Goal: Information Seeking & Learning: Get advice/opinions

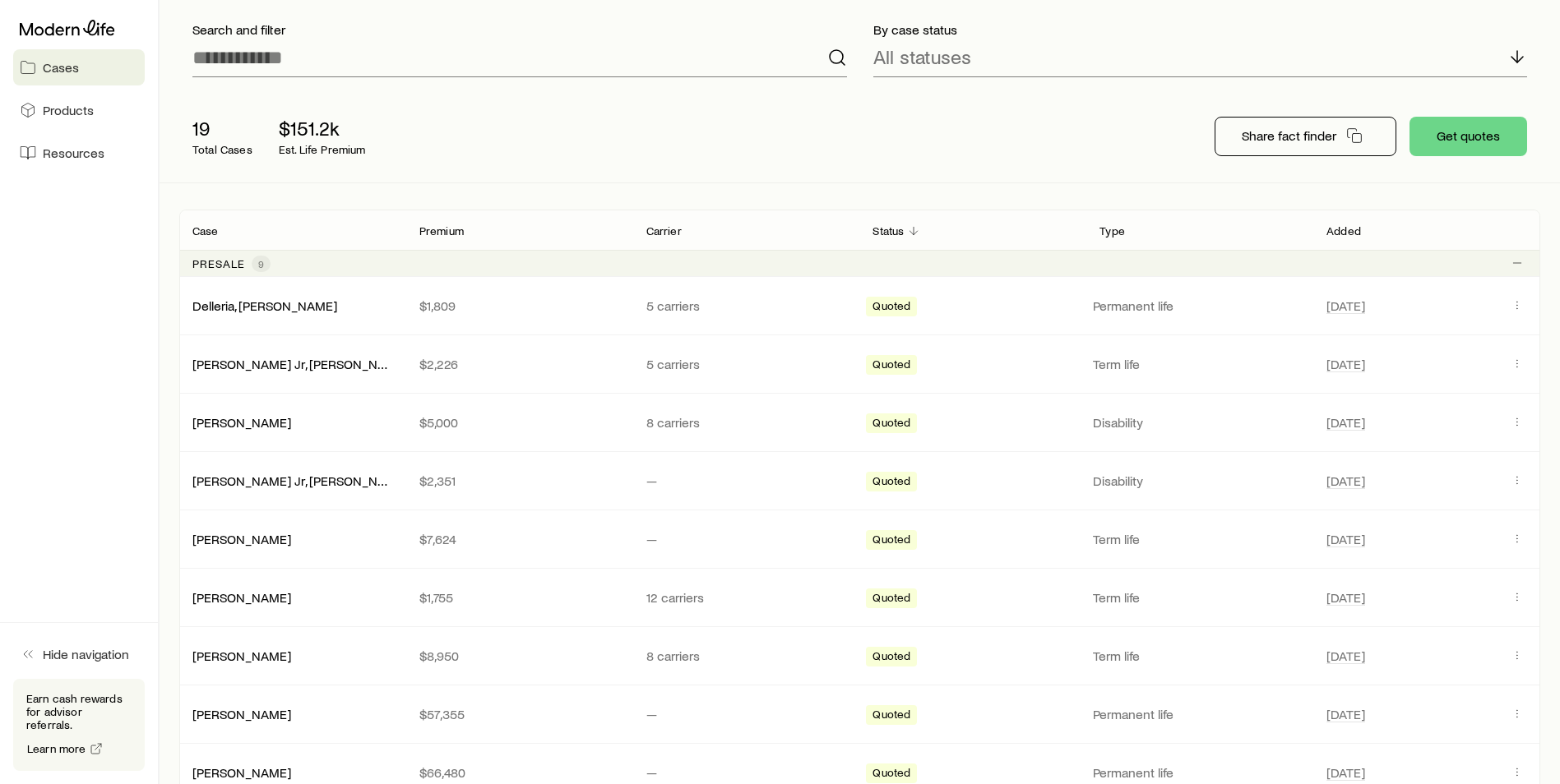
scroll to position [127, 0]
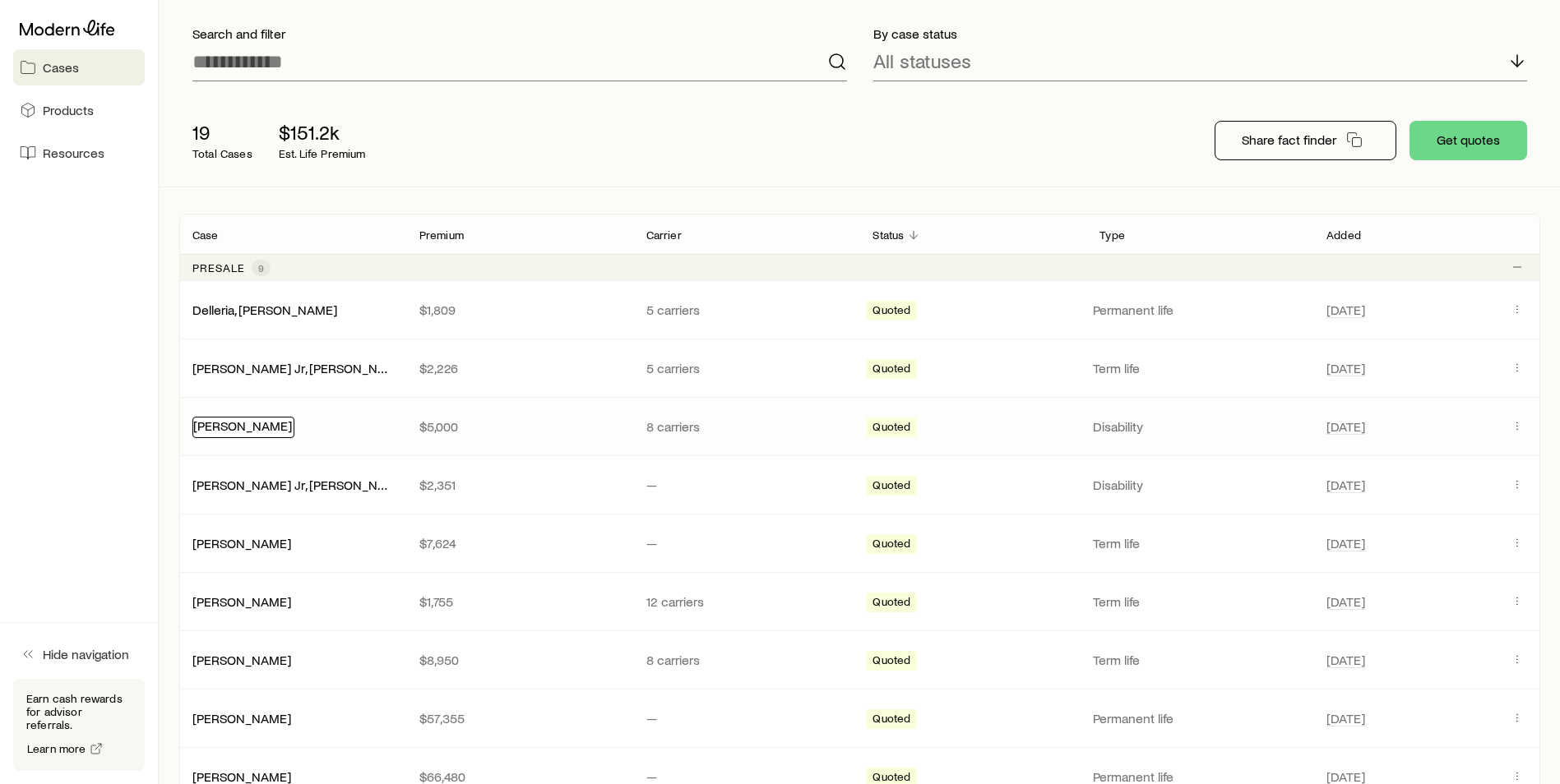
click at [229, 427] on link "[PERSON_NAME]" at bounding box center [242, 426] width 98 height 16
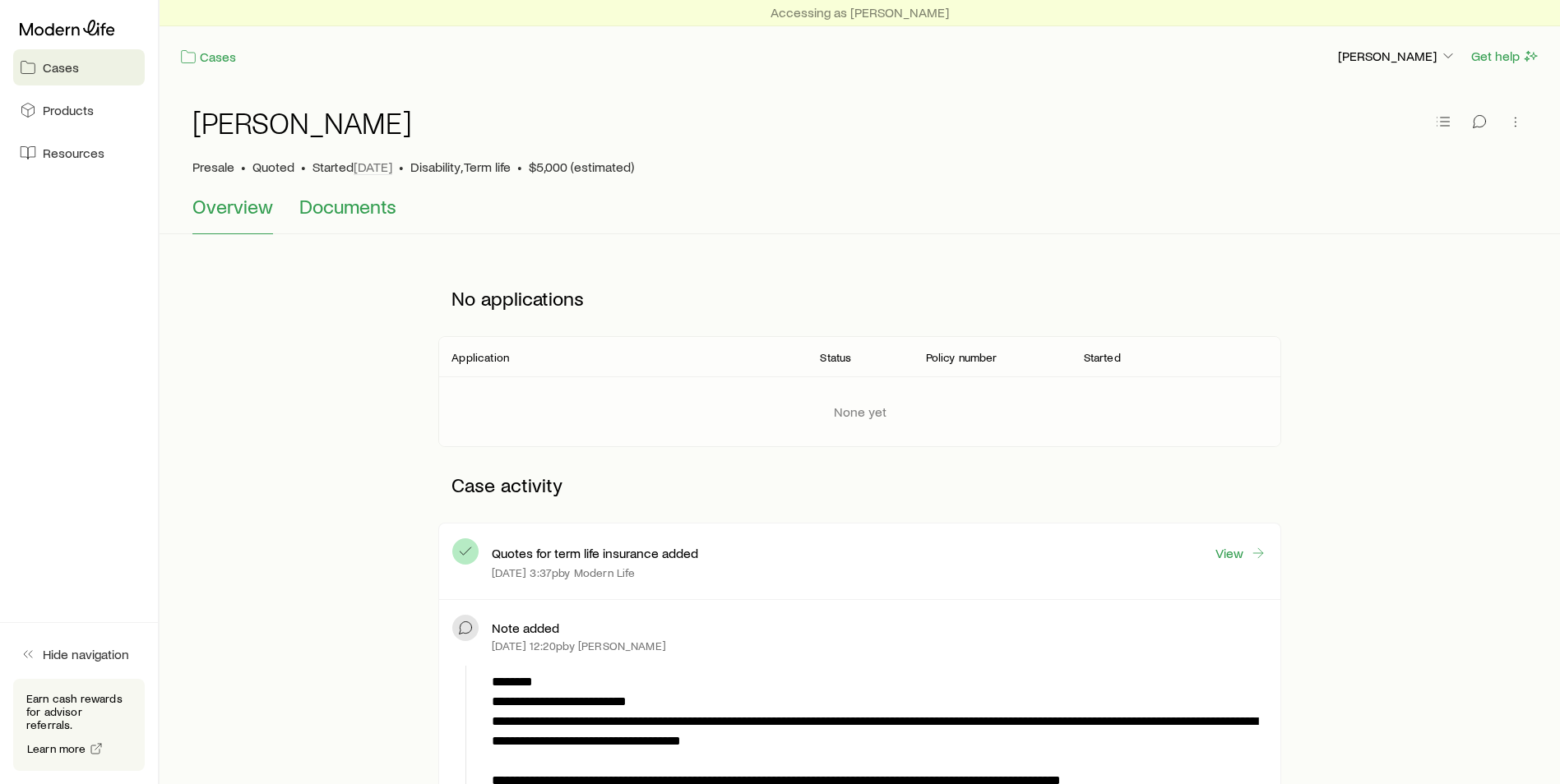
click at [345, 210] on span "Documents" at bounding box center [347, 207] width 97 height 23
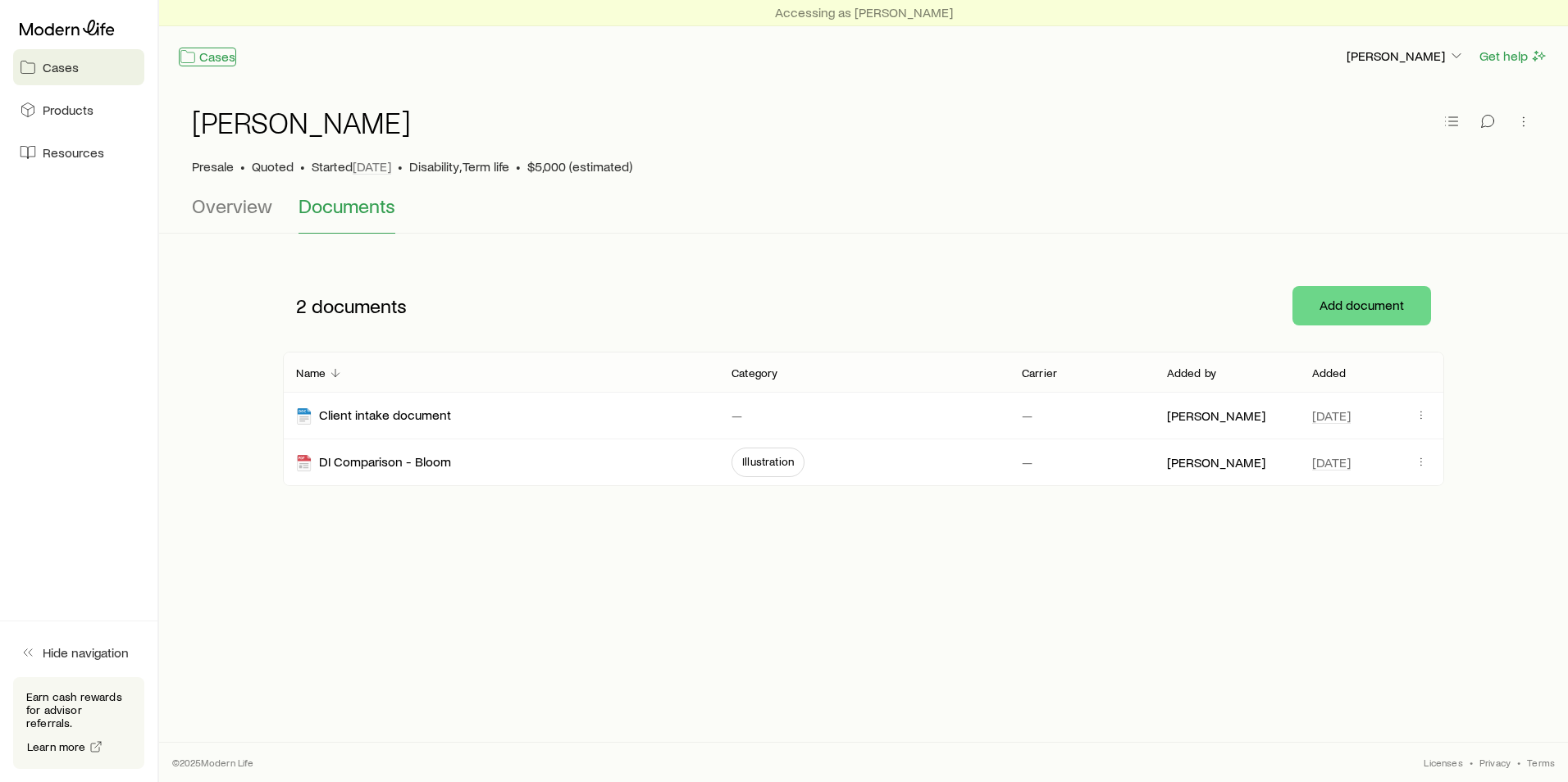
click at [212, 62] on link "Cases" at bounding box center [207, 57] width 58 height 19
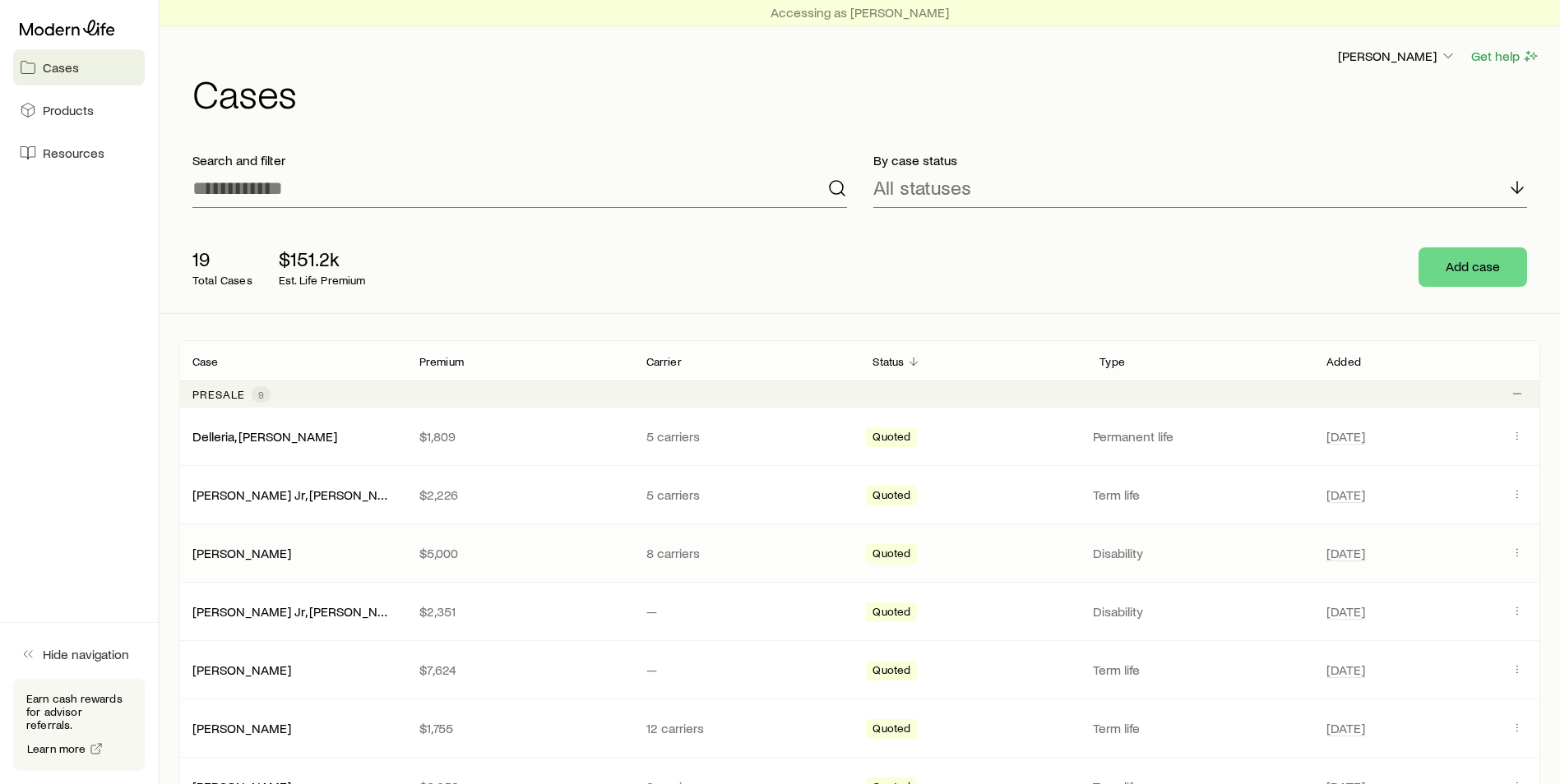
click at [887, 555] on span "Quoted" at bounding box center [891, 554] width 38 height 17
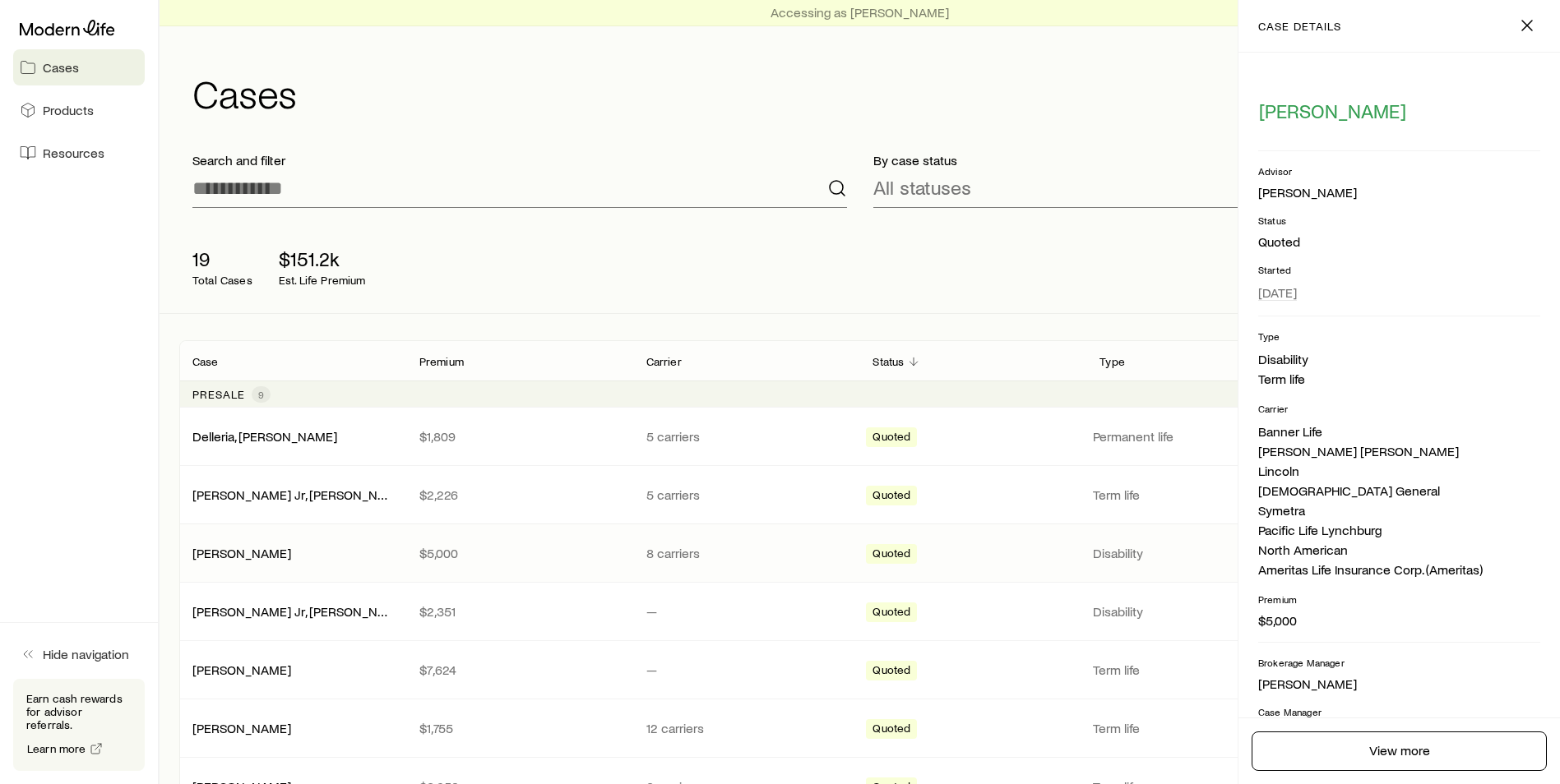
scroll to position [162, 0]
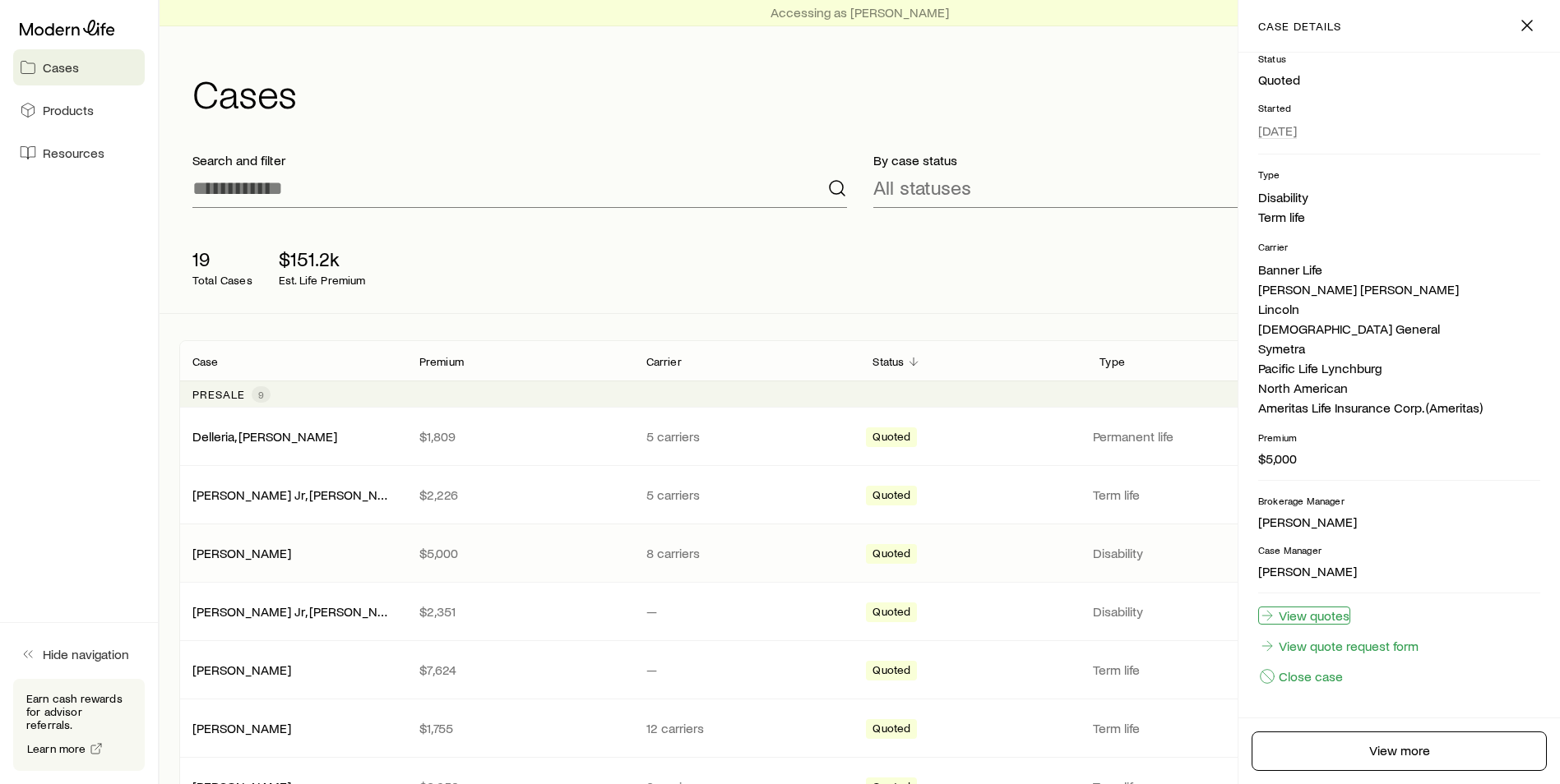
click at [1328, 614] on link "View quotes" at bounding box center [1304, 615] width 92 height 18
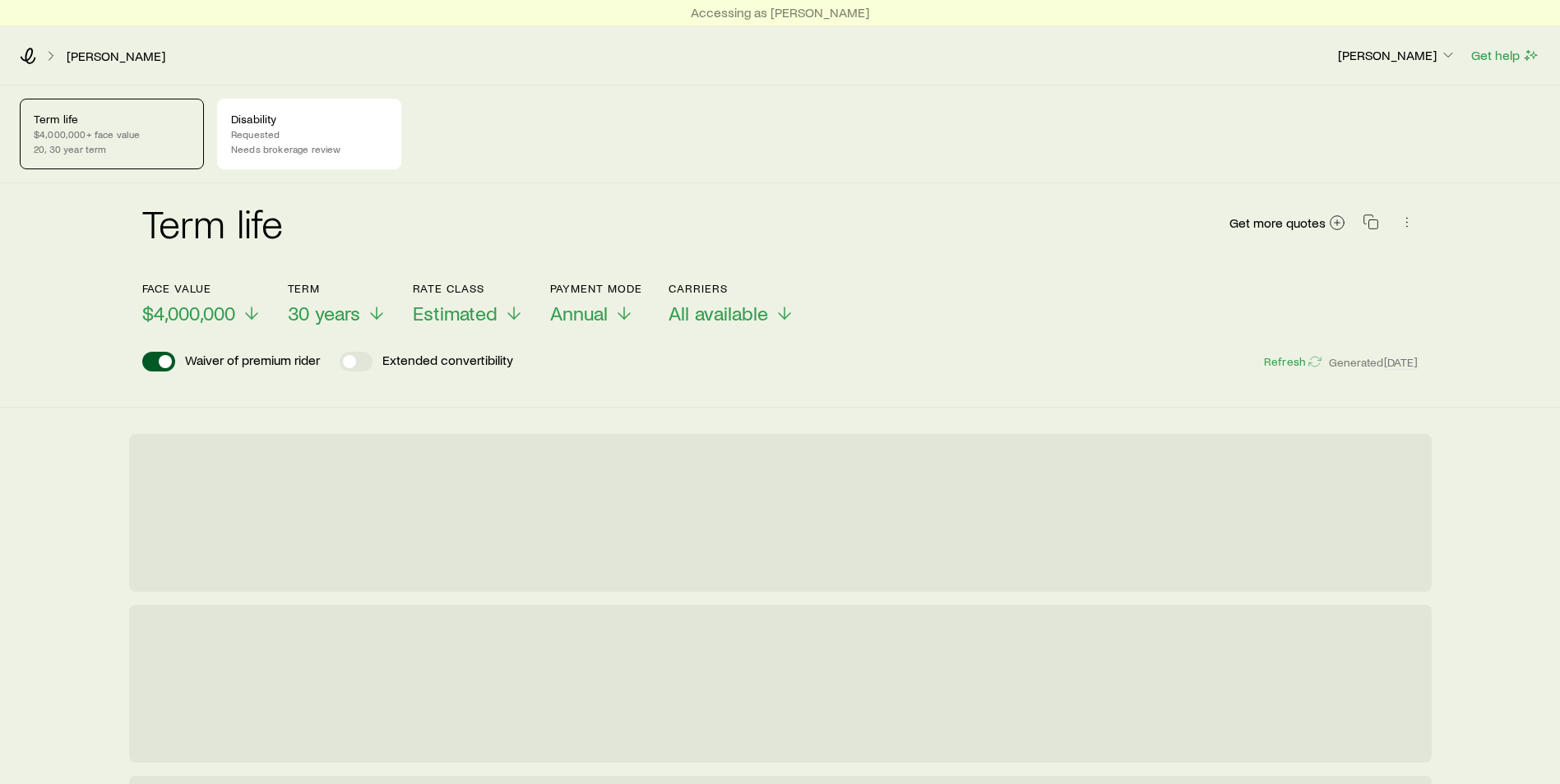
click at [65, 129] on p "$4,000,000+ face value" at bounding box center [112, 134] width 156 height 13
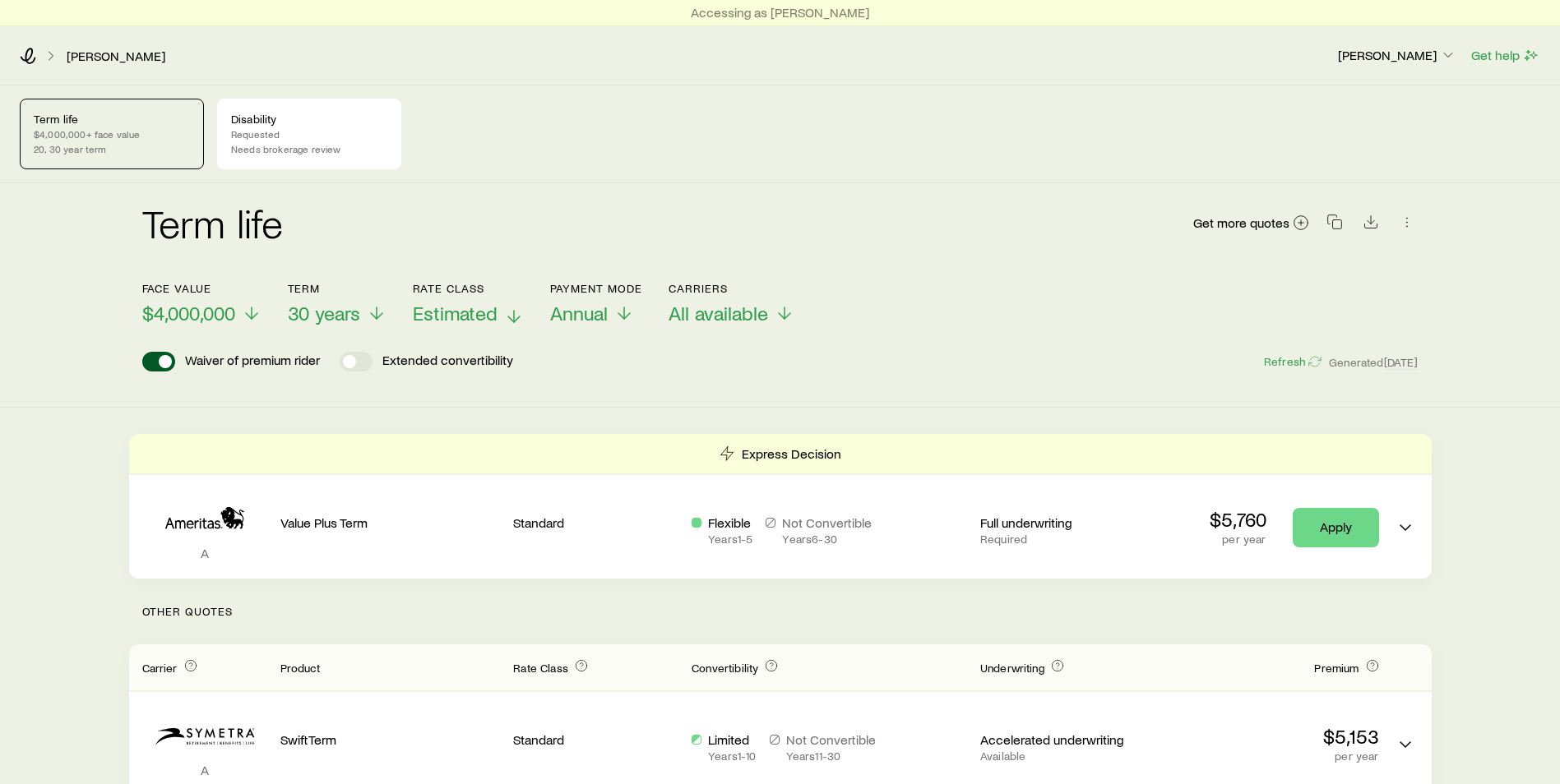
click at [459, 314] on span "Estimated" at bounding box center [454, 313] width 84 height 23
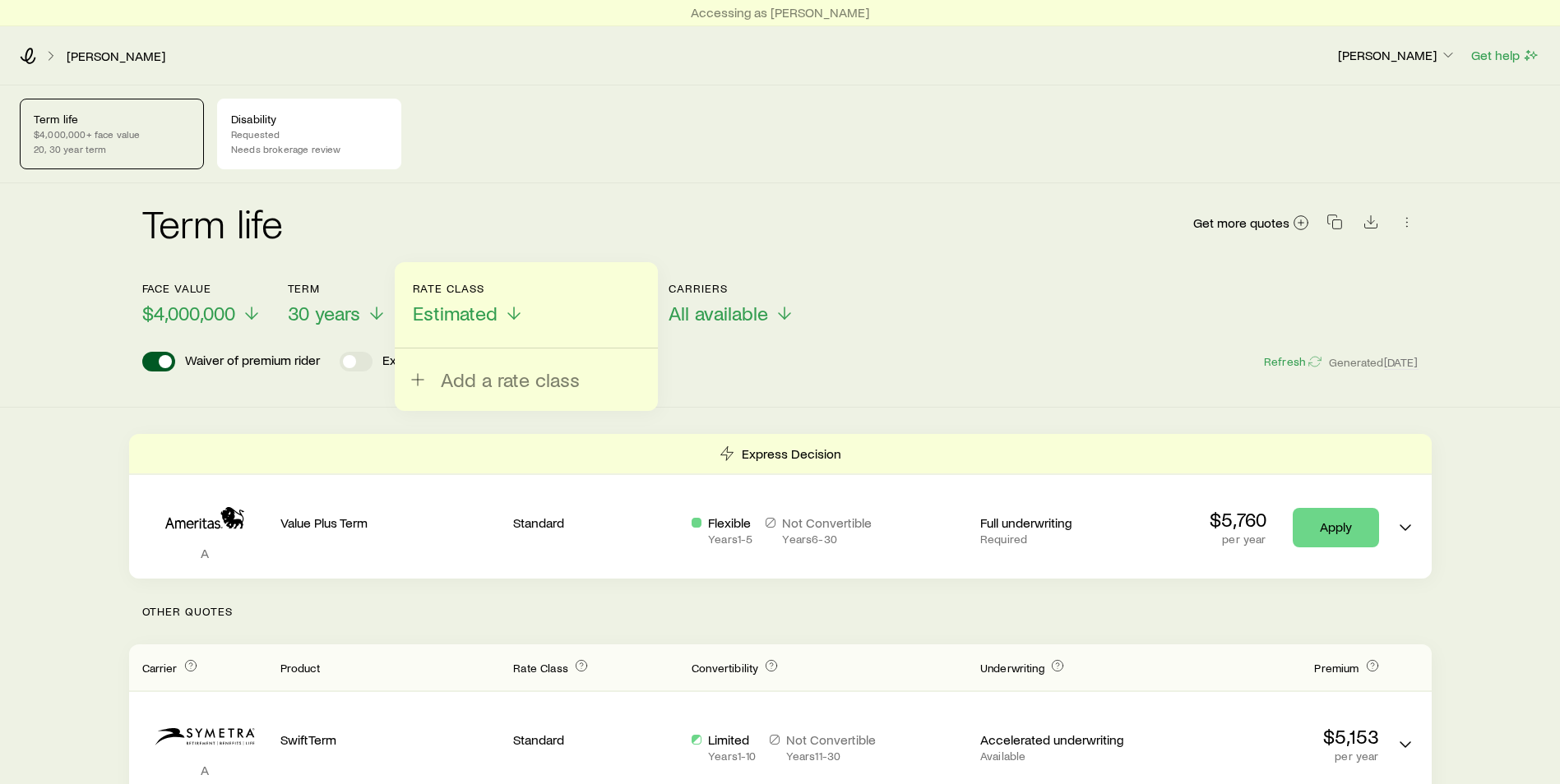
click at [767, 354] on div "Waiver of premium rider Extended convertibility Refresh Generated [DATE]" at bounding box center [780, 362] width 1276 height 20
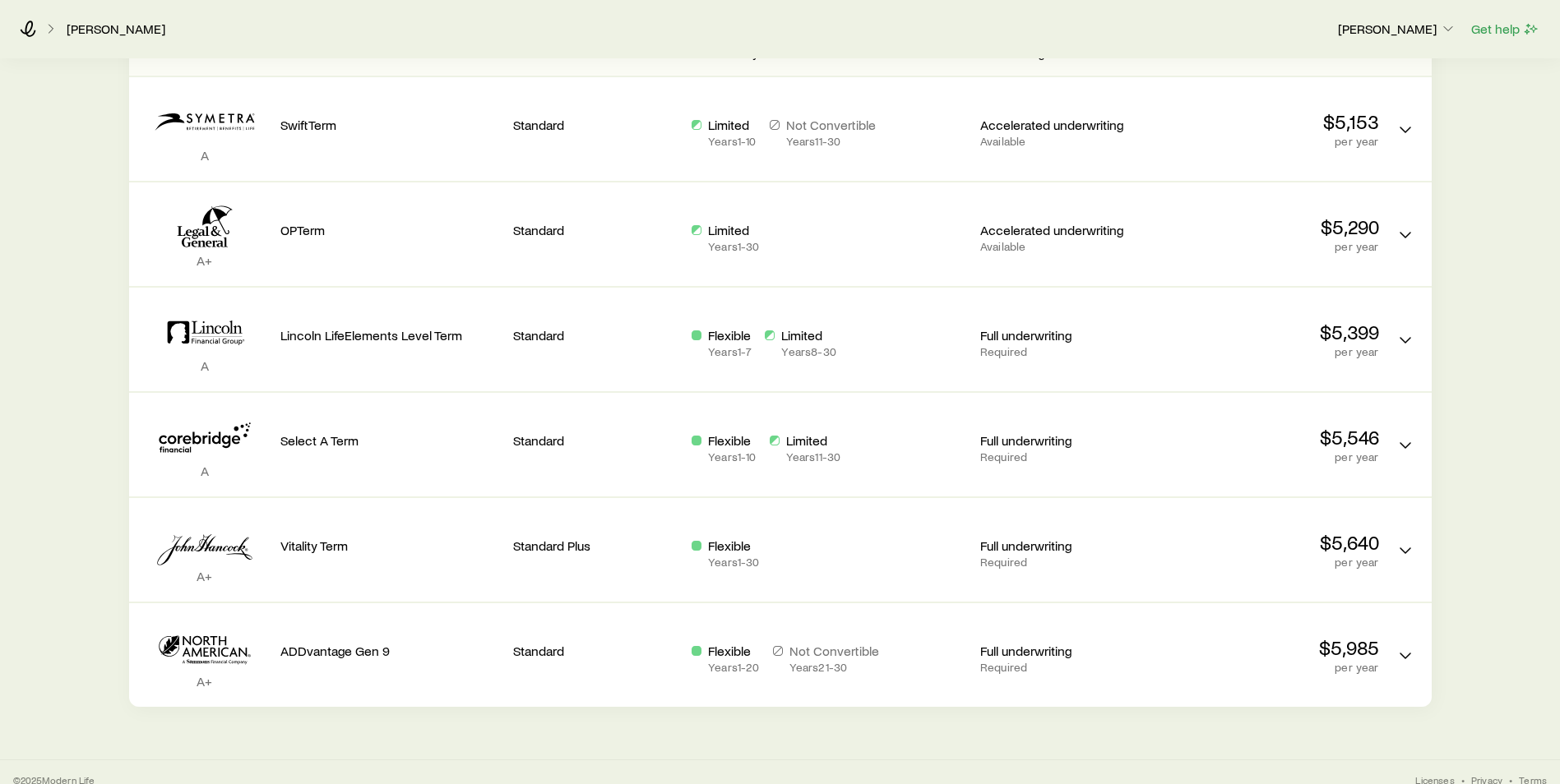
scroll to position [616, 0]
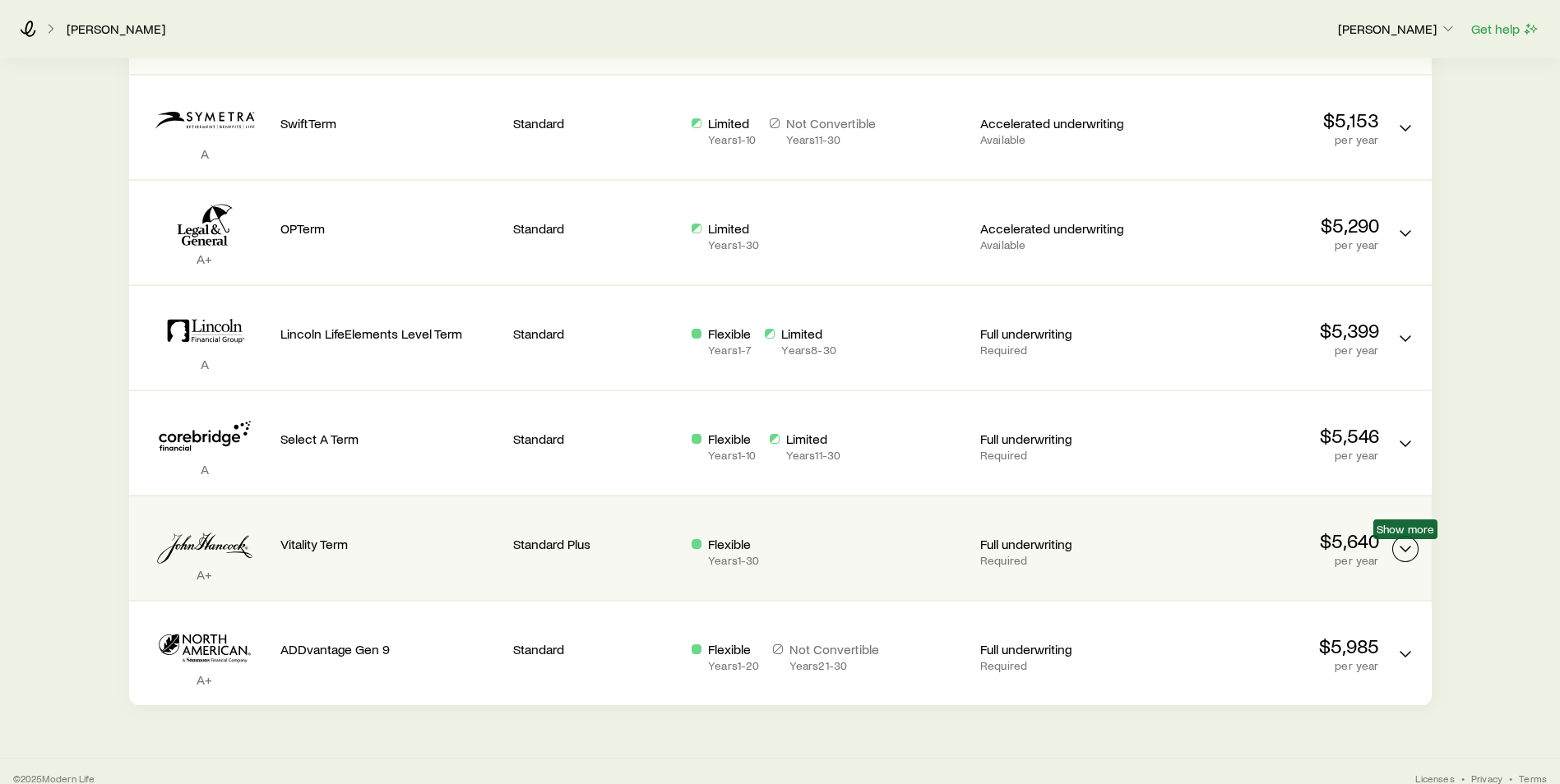
click at [1406, 547] on icon "Term quotes" at bounding box center [1406, 549] width 20 height 20
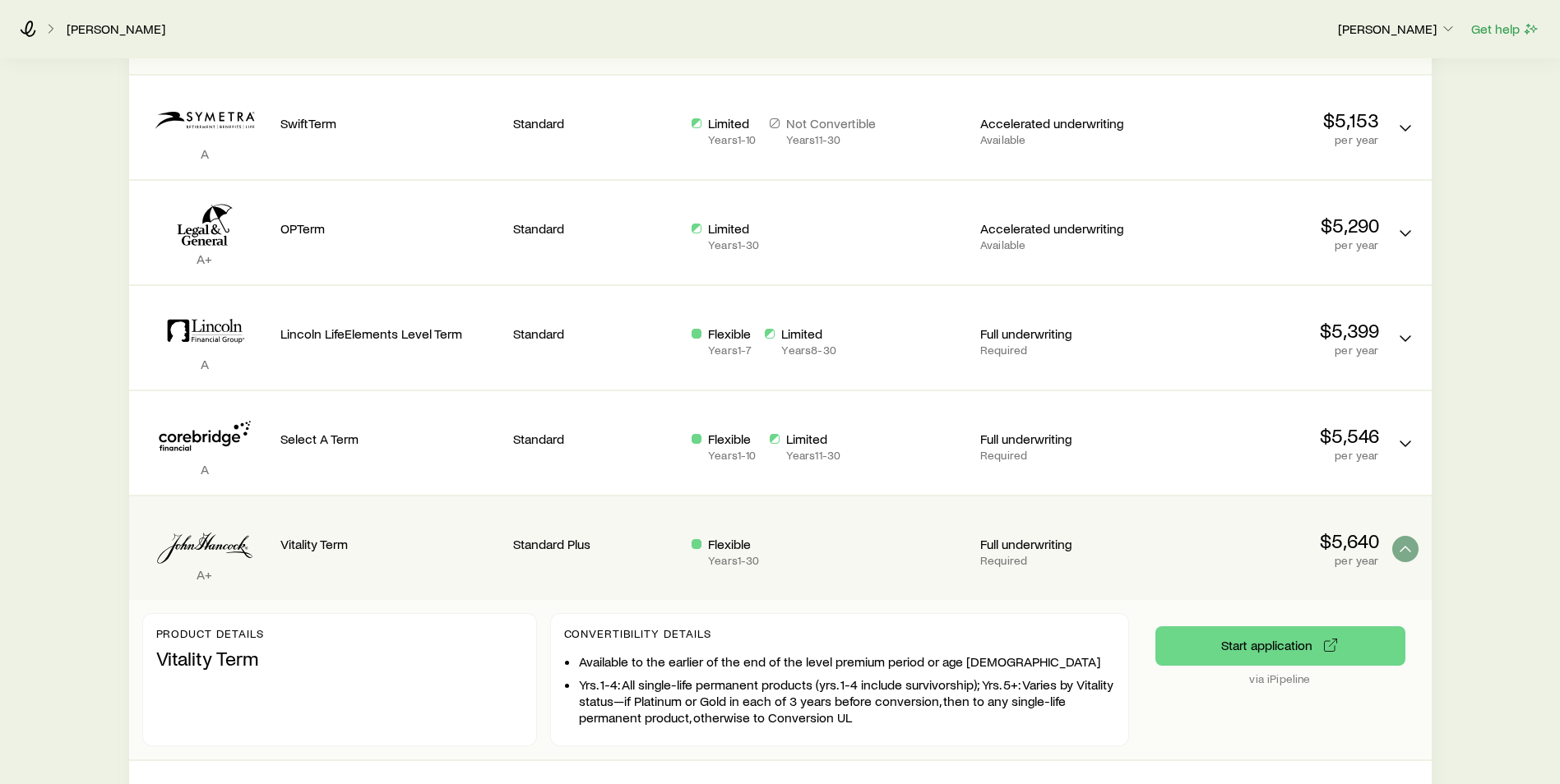
click at [1502, 554] on div "Term life $4,000,000+ face value 20, 30 year term Disability Requested Needs br…" at bounding box center [780, 167] width 1560 height 1396
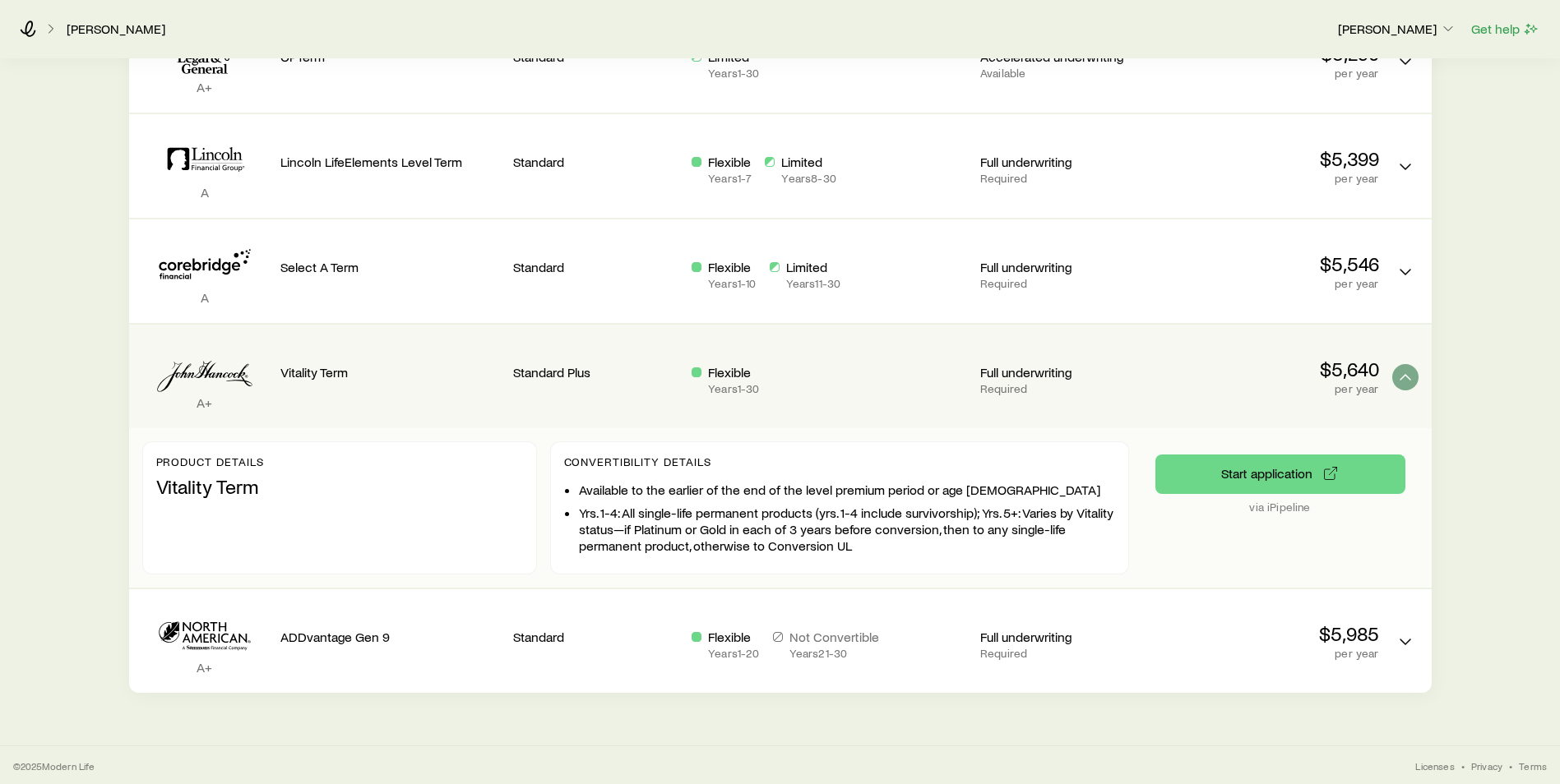
scroll to position [790, 0]
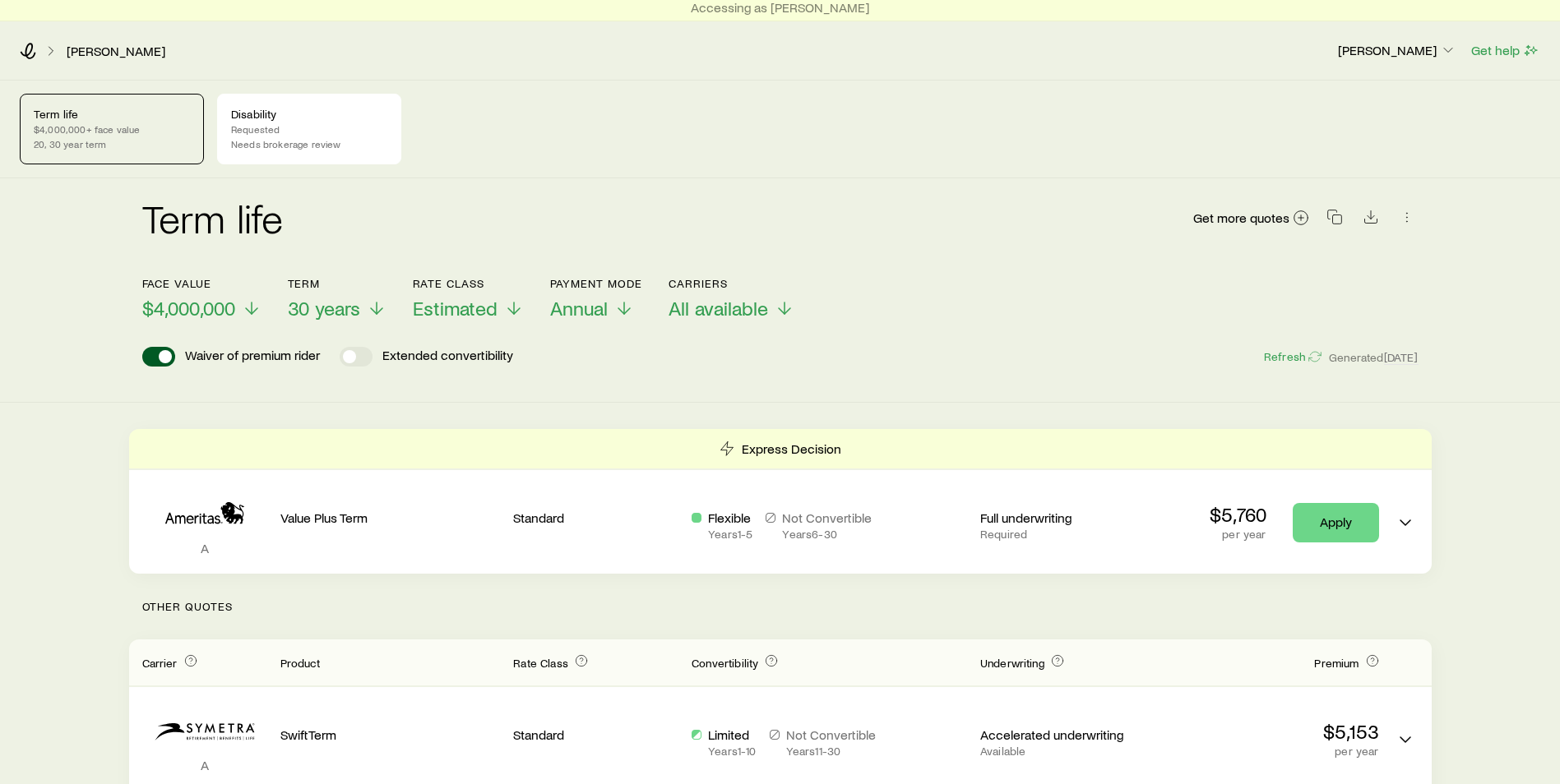
scroll to position [0, 0]
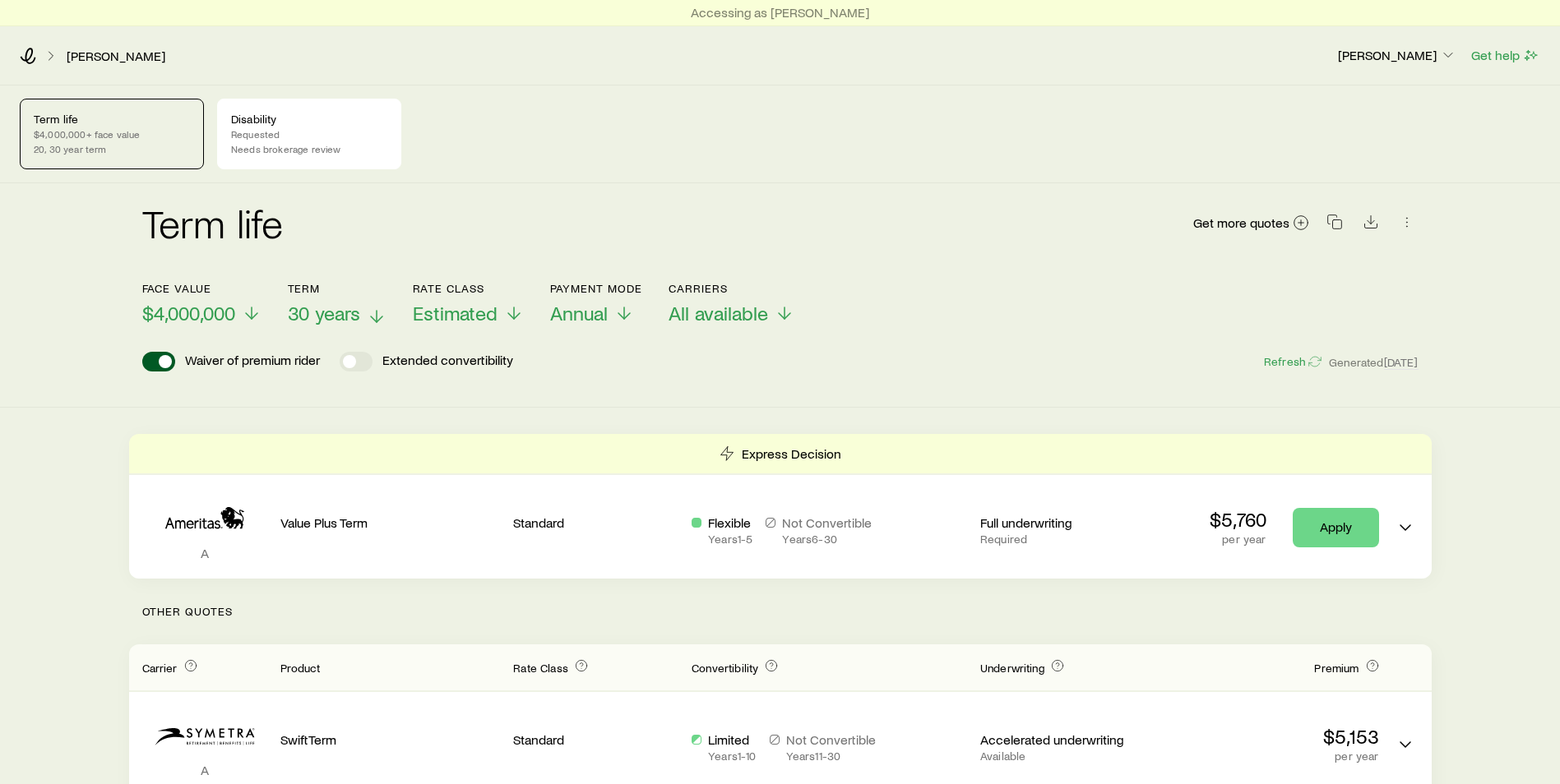
click at [374, 318] on icon at bounding box center [376, 317] width 20 height 20
click at [481, 191] on div "Term life Get more quotes" at bounding box center [780, 232] width 1276 height 98
click at [514, 316] on icon at bounding box center [514, 317] width 20 height 20
click at [524, 215] on div "Term life Get more quotes" at bounding box center [780, 232] width 1276 height 59
